Goal: Find specific page/section: Find specific page/section

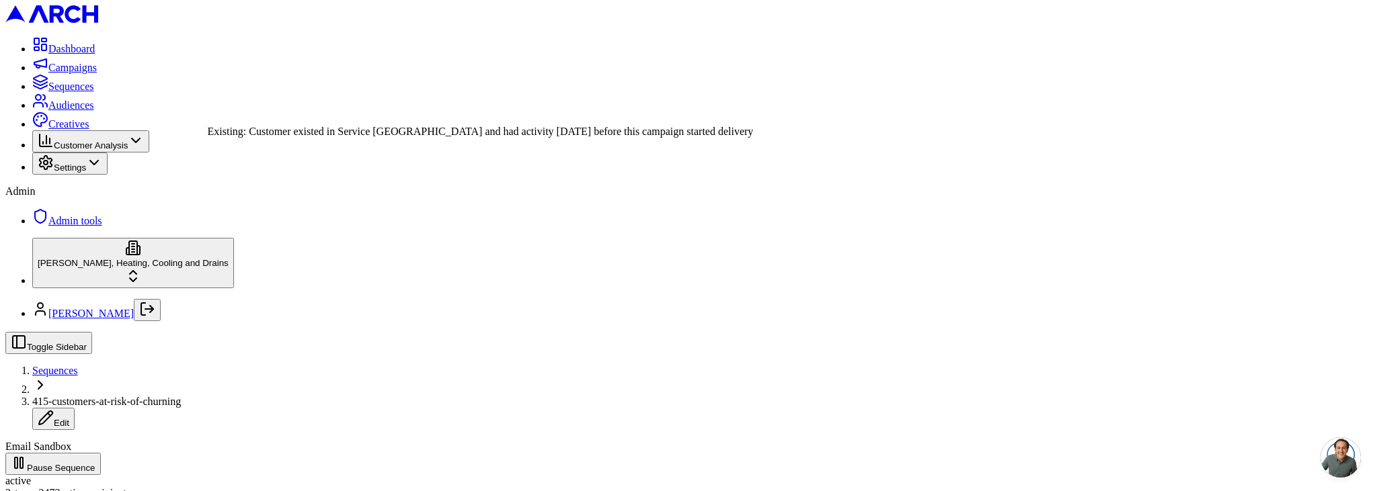
scroll to position [181, 0]
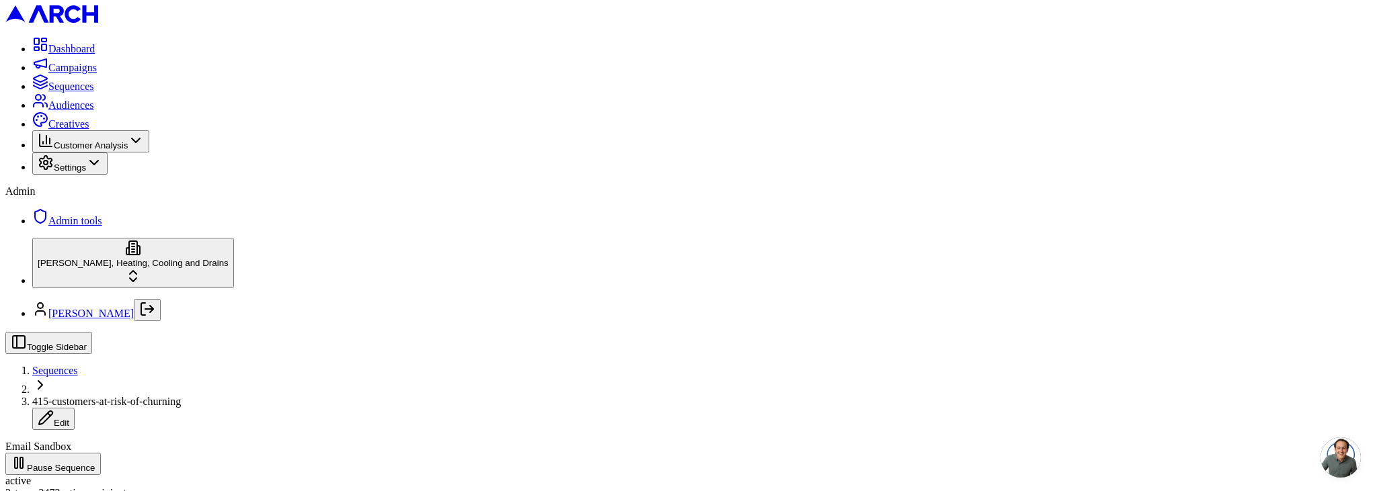
scroll to position [181, 0]
